Goal: Find specific page/section: Find specific page/section

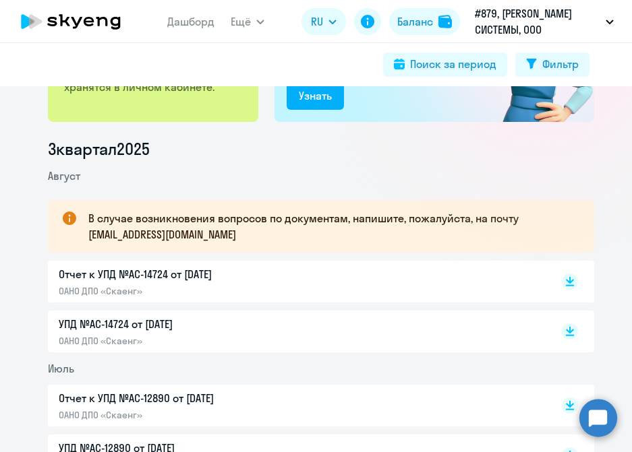
scroll to position [135, 0]
